Goal: Information Seeking & Learning: Learn about a topic

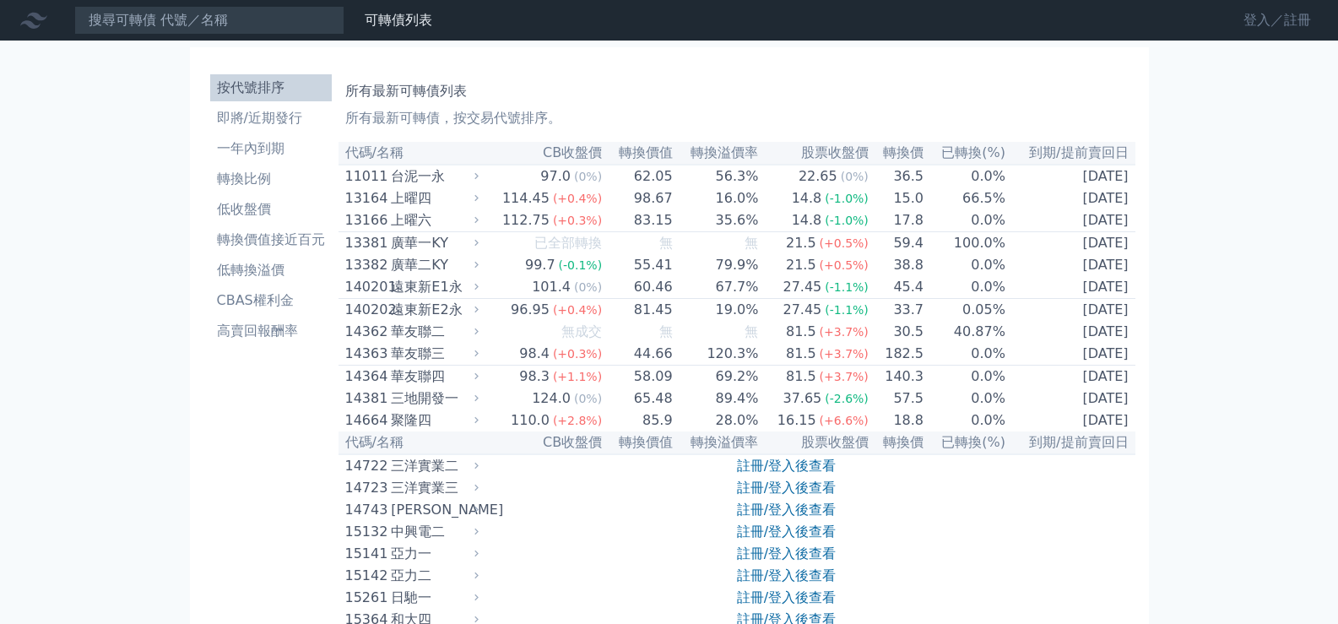
click at [1278, 23] on link "登入／註冊" at bounding box center [1277, 20] width 95 height 27
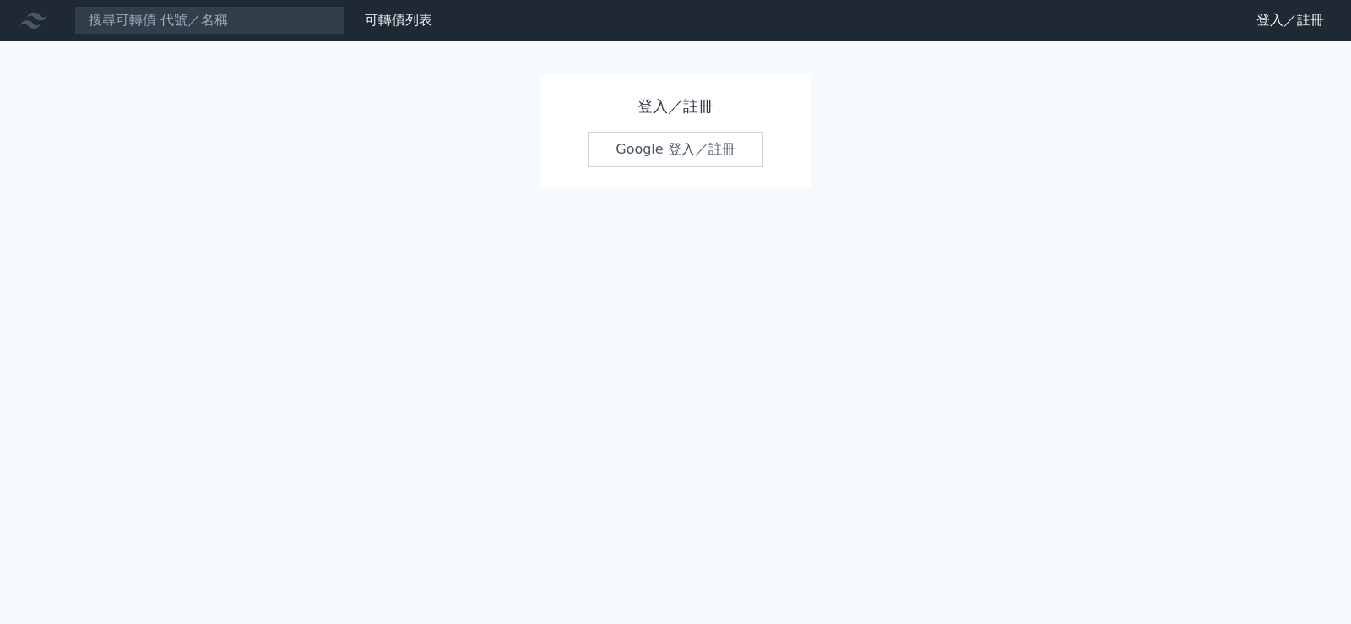
click at [692, 157] on link "Google 登入／註冊" at bounding box center [676, 149] width 176 height 35
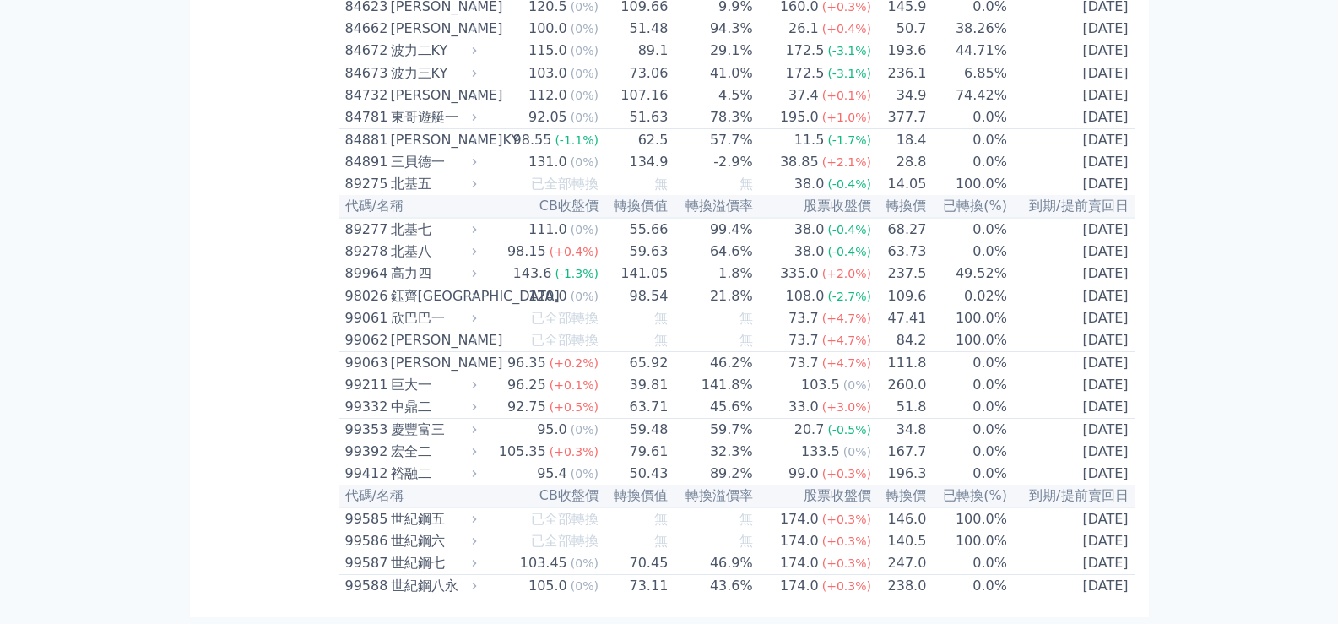
scroll to position [9266, 0]
drag, startPoint x: 1203, startPoint y: 139, endPoint x: 1314, endPoint y: 138, distance: 110.6
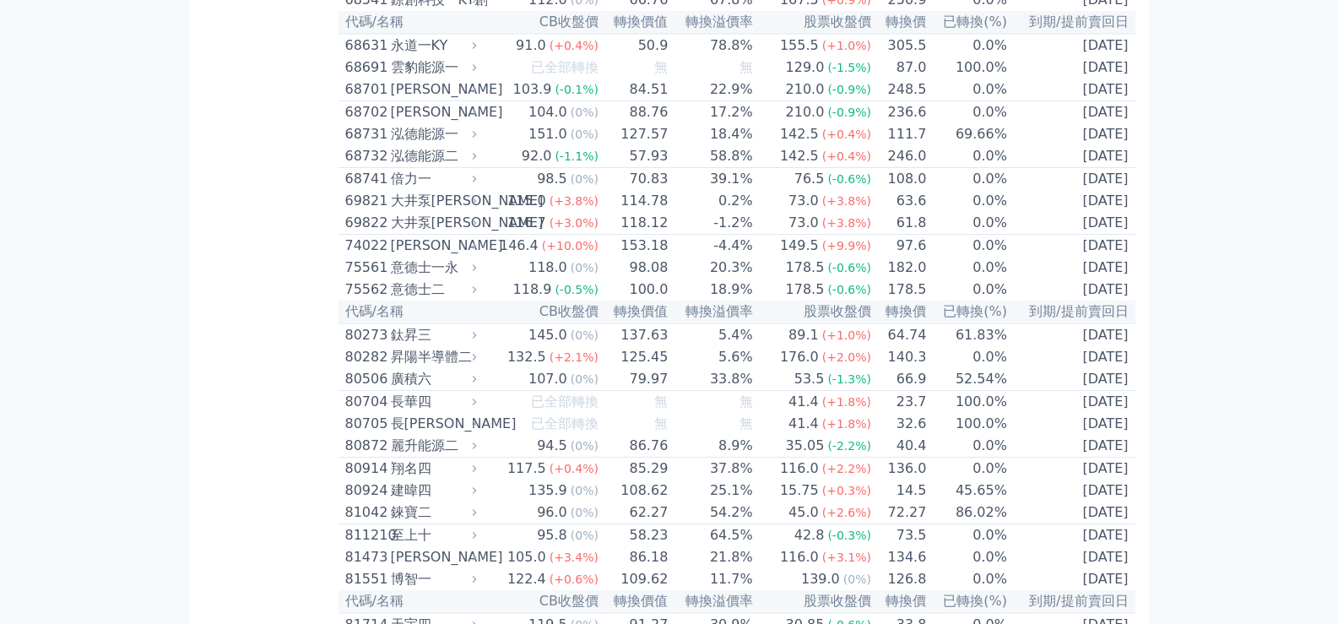
scroll to position [9947, 0]
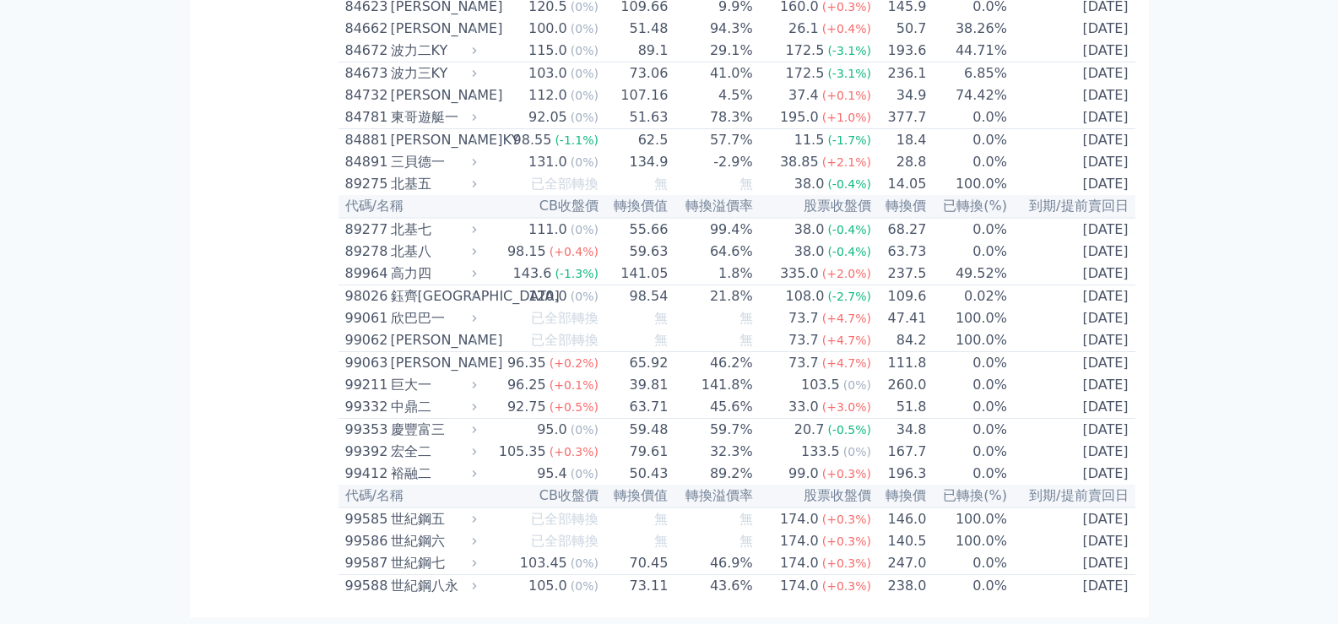
click at [369, 442] on div "99392" at bounding box center [365, 452] width 41 height 20
click at [370, 442] on div "99392" at bounding box center [365, 452] width 41 height 20
click at [369, 442] on div "99392" at bounding box center [365, 452] width 41 height 20
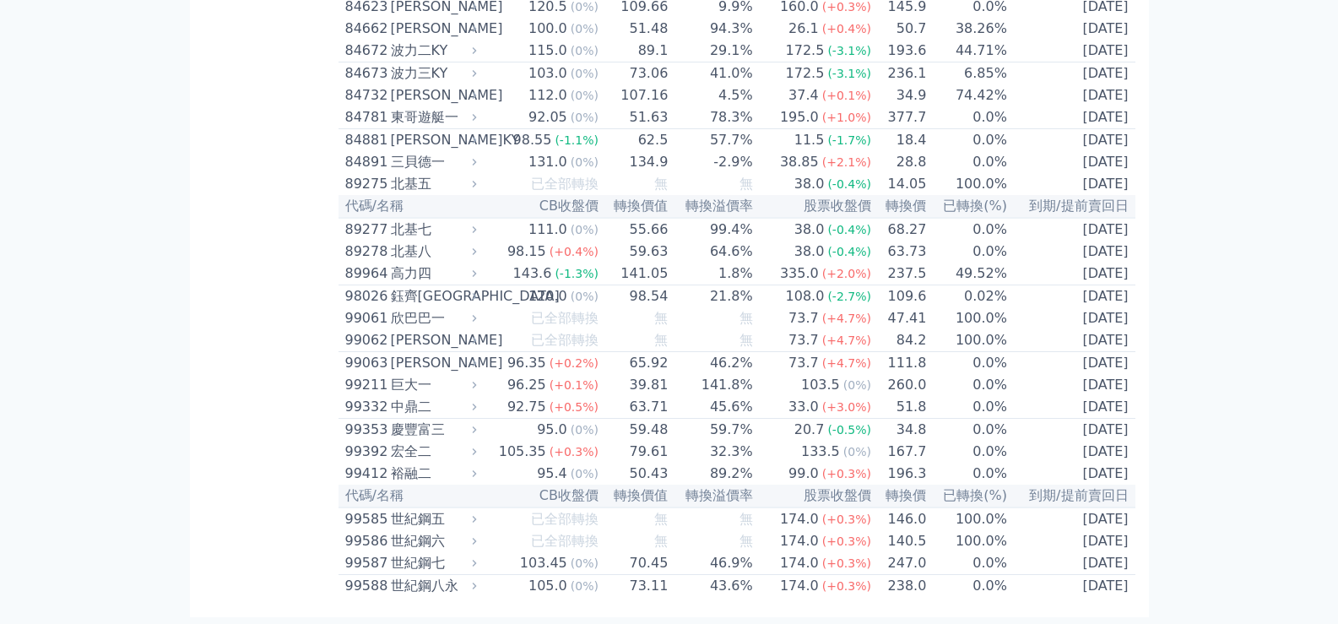
click at [369, 442] on div "99392" at bounding box center [365, 452] width 41 height 20
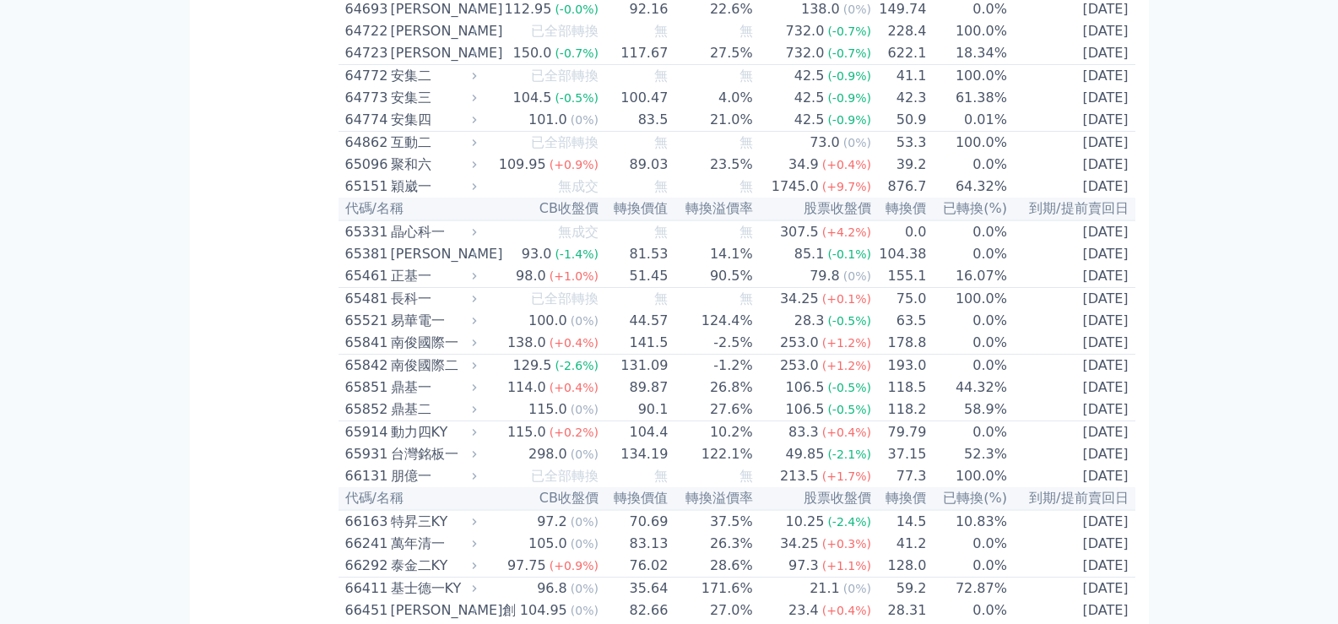
scroll to position [7356, 0]
